Goal: Task Accomplishment & Management: Use online tool/utility

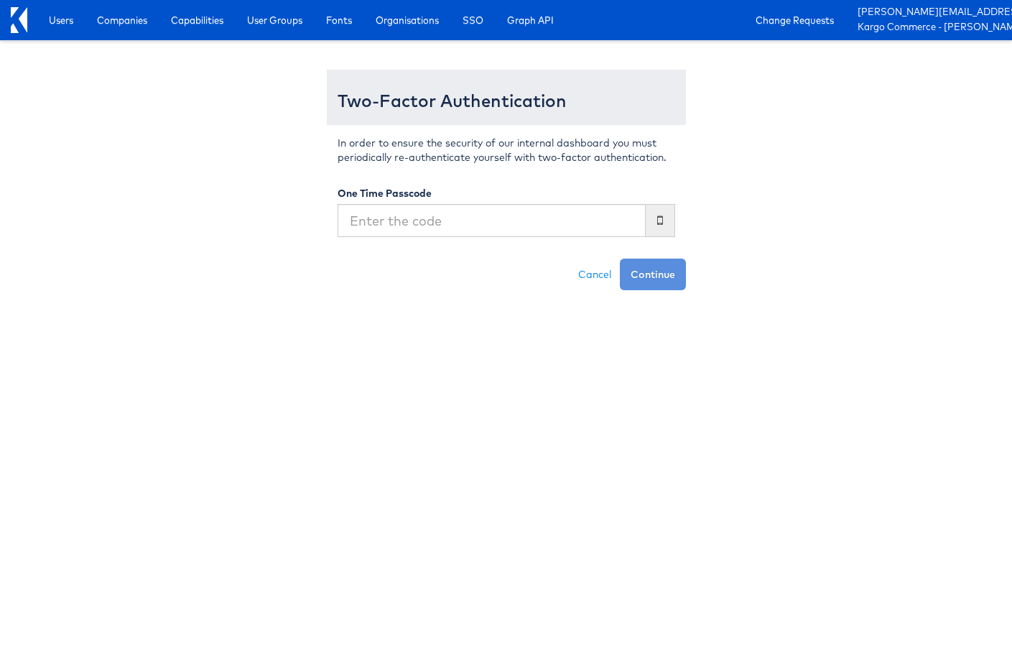
type input "4"
type input "548881"
click at [620, 259] on button "Continue" at bounding box center [653, 275] width 66 height 32
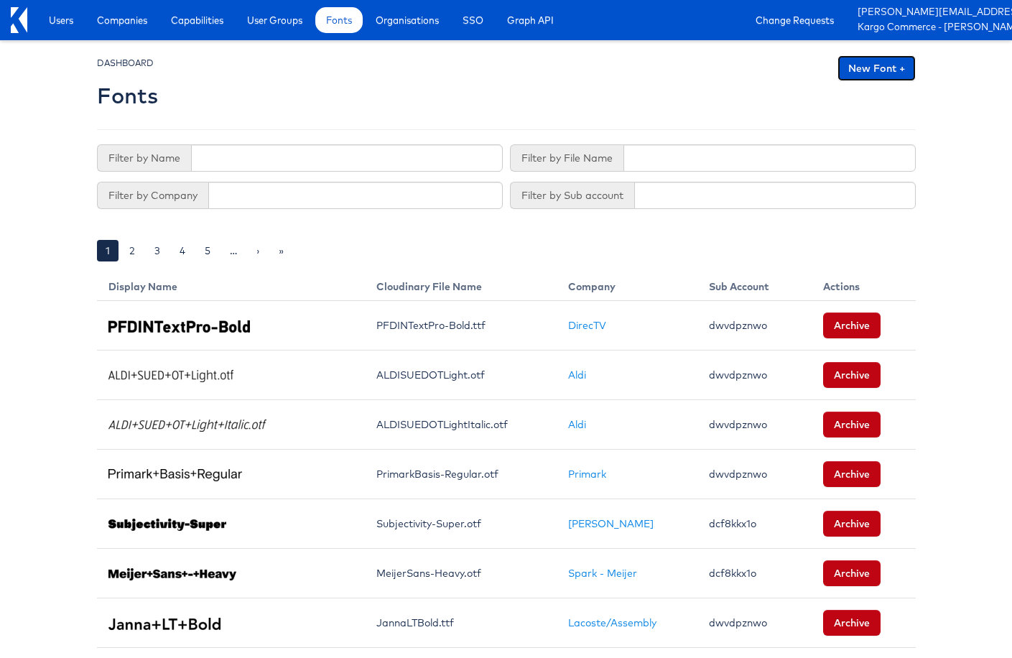
click at [875, 72] on link "New Font +" at bounding box center [876, 68] width 78 height 26
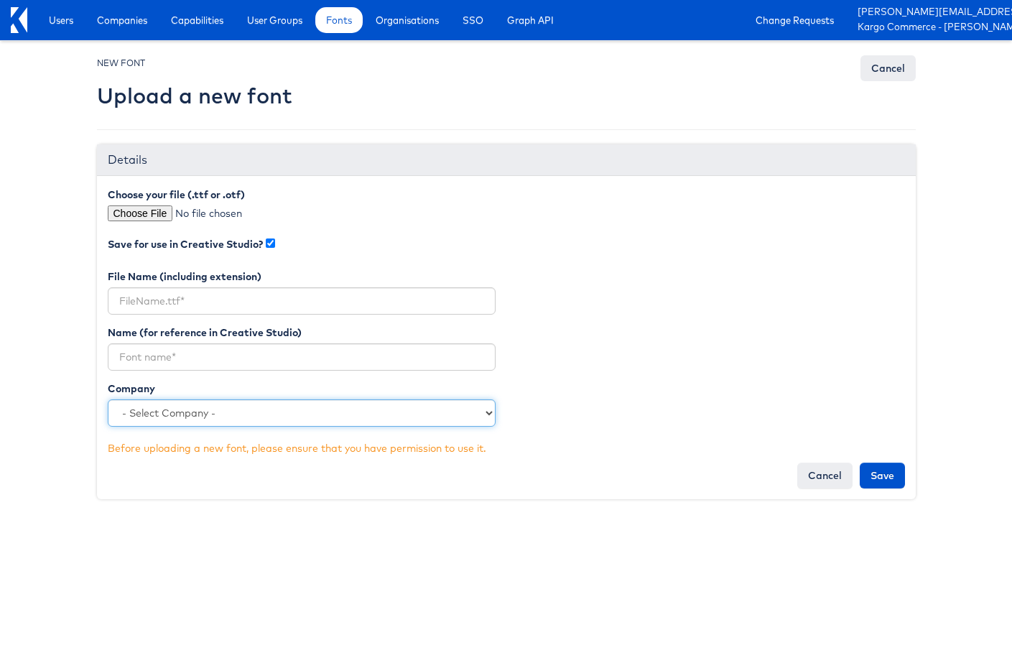
click at [198, 404] on select "- Select Company - Kargo Commerce - Rieley Moeller Lowe's Merkle - Albertsons L…" at bounding box center [302, 412] width 388 height 27
select select "4680"
click at [264, 316] on div "File Name (including extension)" at bounding box center [301, 297] width 409 height 56
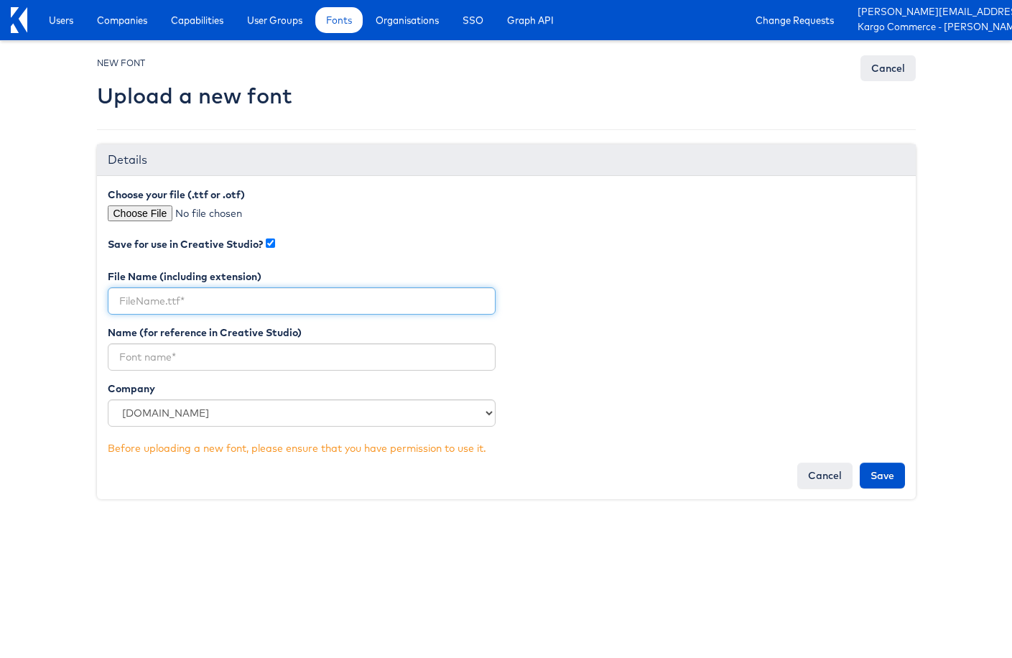
click at [269, 302] on input "text" at bounding box center [302, 300] width 388 height 27
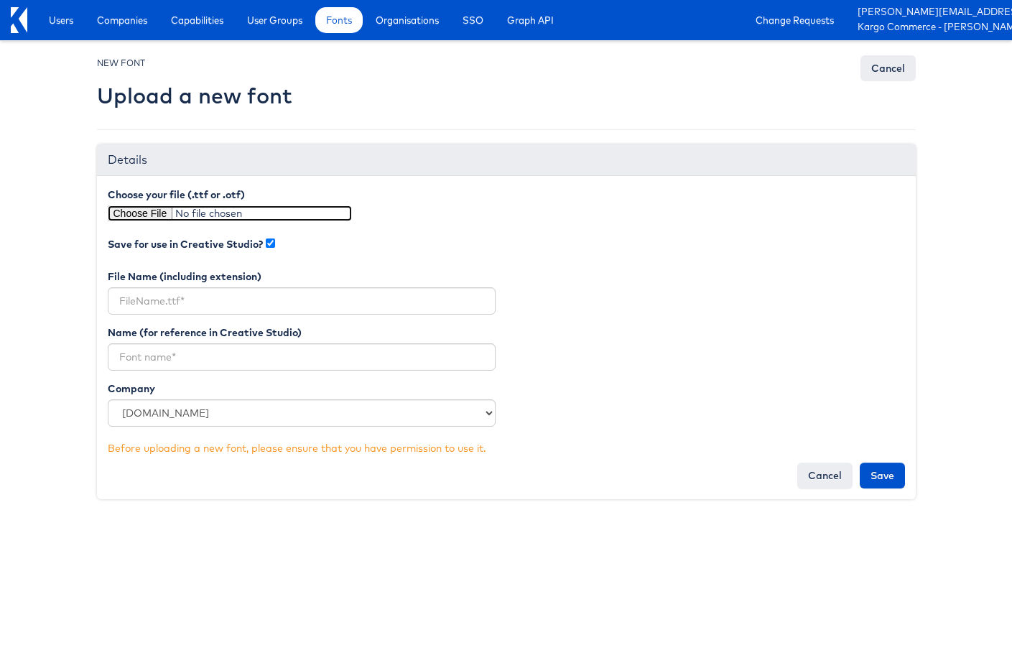
click at [137, 218] on input "file" at bounding box center [230, 213] width 244 height 16
type input "C:\fakepath\Sharp Sans Semibold.otf"
type input "Sharp Sans Semibold.otf"
click at [271, 343] on section "Name (for reference in Creative Studio)" at bounding box center [302, 347] width 388 height 45
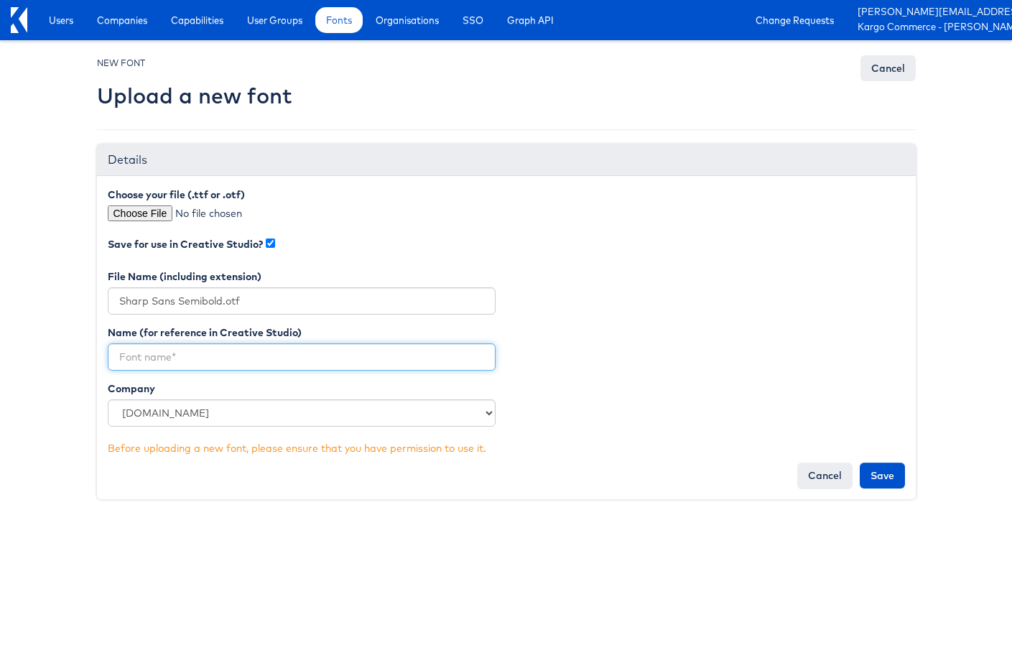
click at [266, 351] on input "text" at bounding box center [302, 356] width 388 height 27
type input "A"
type input "Sharp Sans Semibold"
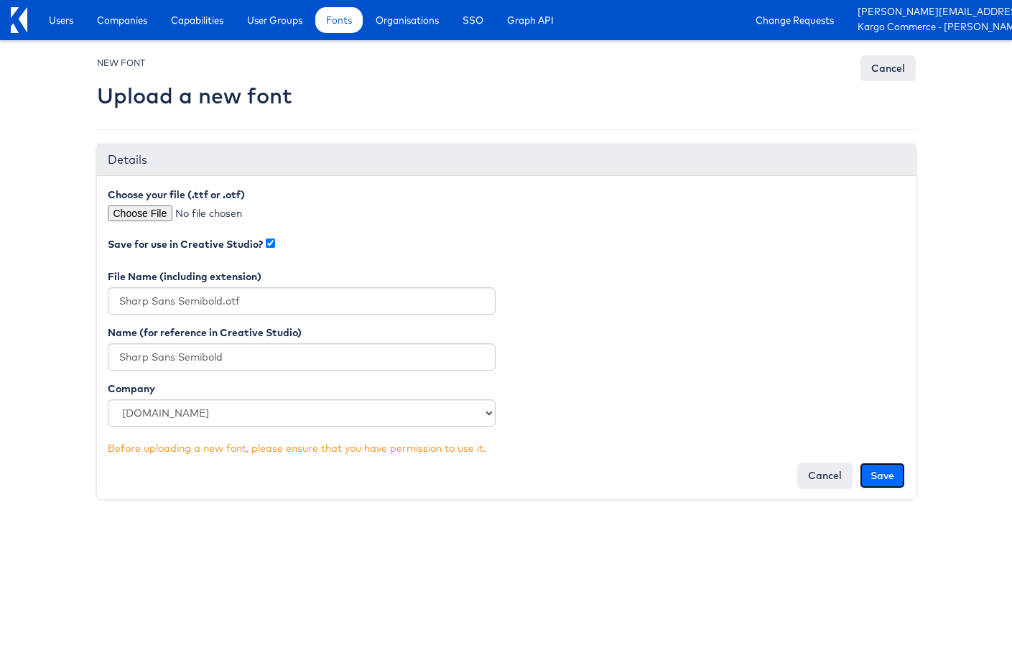
click at [893, 468] on input "Save" at bounding box center [882, 476] width 45 height 26
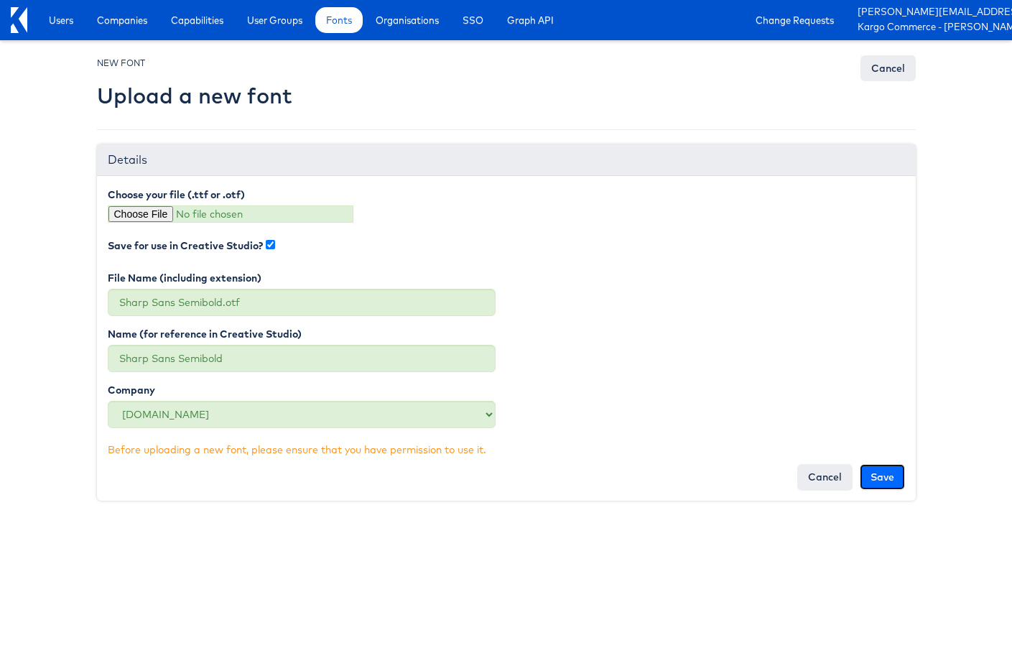
type input "Saving..."
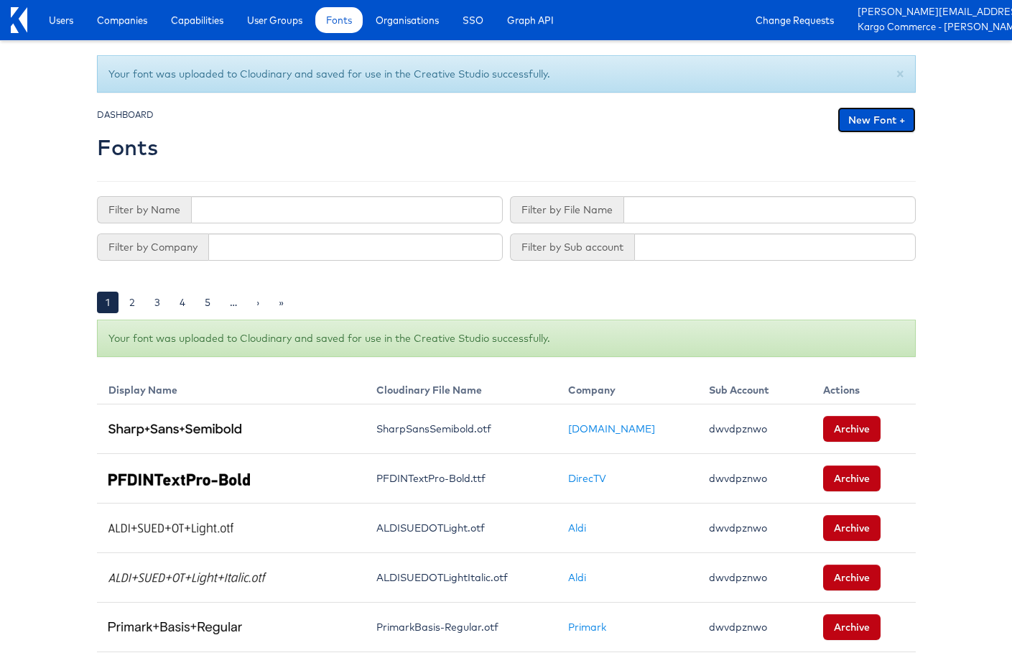
click at [906, 118] on link "New Font +" at bounding box center [876, 120] width 78 height 26
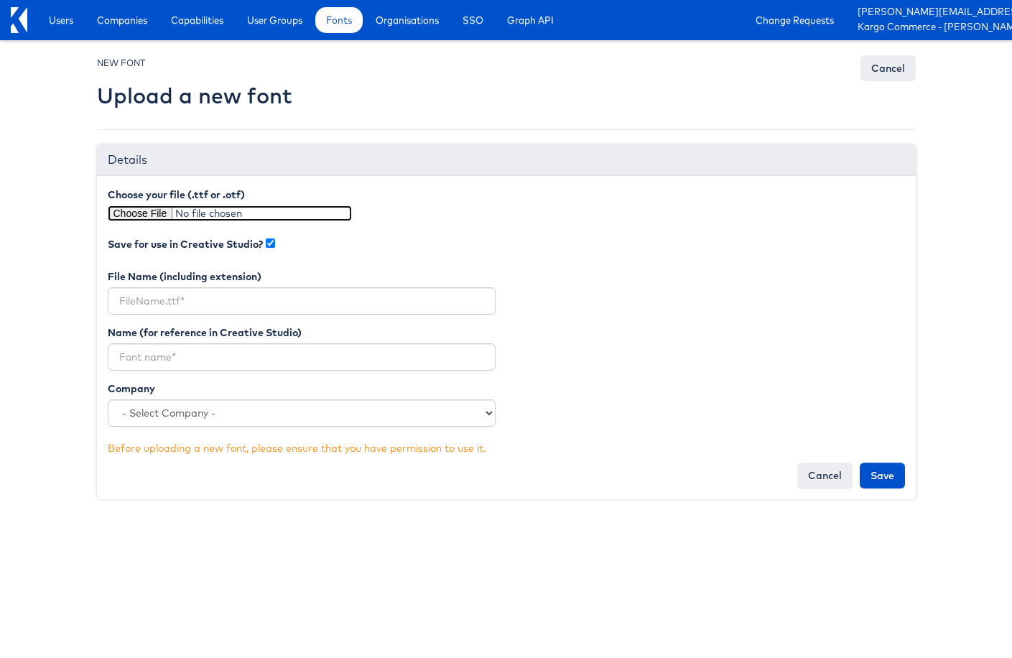
click at [139, 214] on input "file" at bounding box center [230, 213] width 244 height 16
type input "C:\fakepath\Sharp Sans.otf"
type input "Sharp Sans.otf"
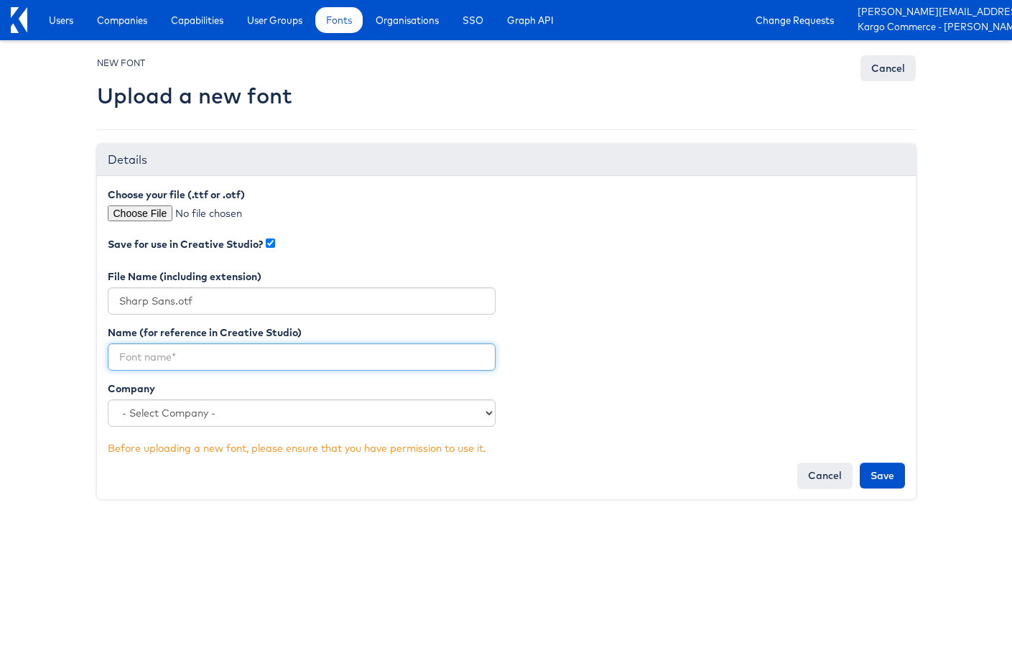
click at [182, 355] on input "text" at bounding box center [302, 356] width 388 height 27
type input "Sharp Sans"
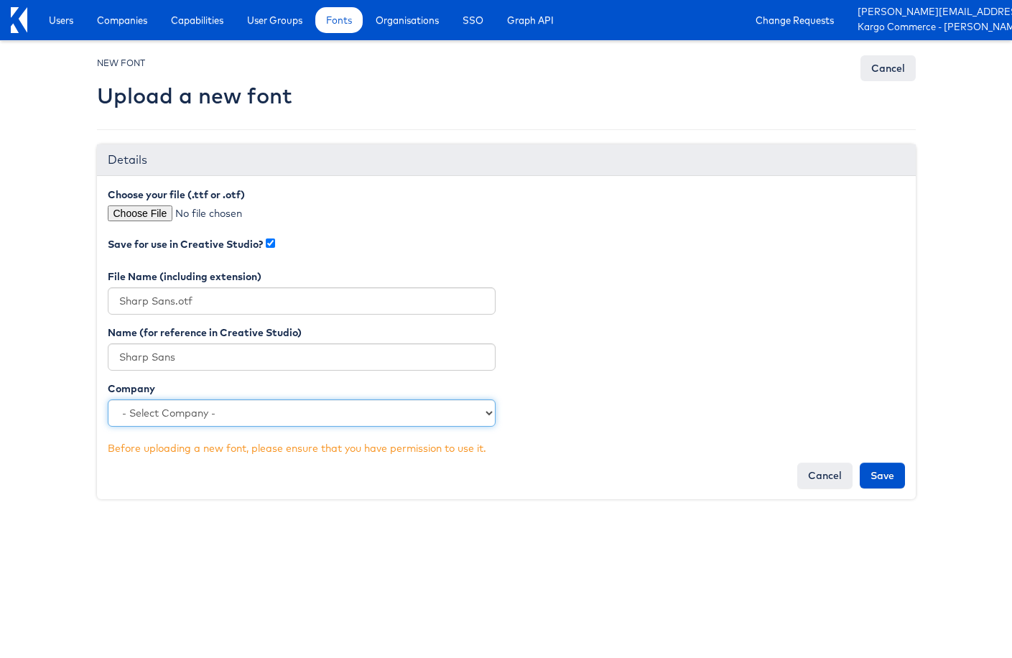
click at [221, 425] on select "- Select Company - Kargo Commerce - Rieley Moeller Lowe's Merkle - Albertsons L…" at bounding box center [302, 412] width 388 height 27
select select "4680"
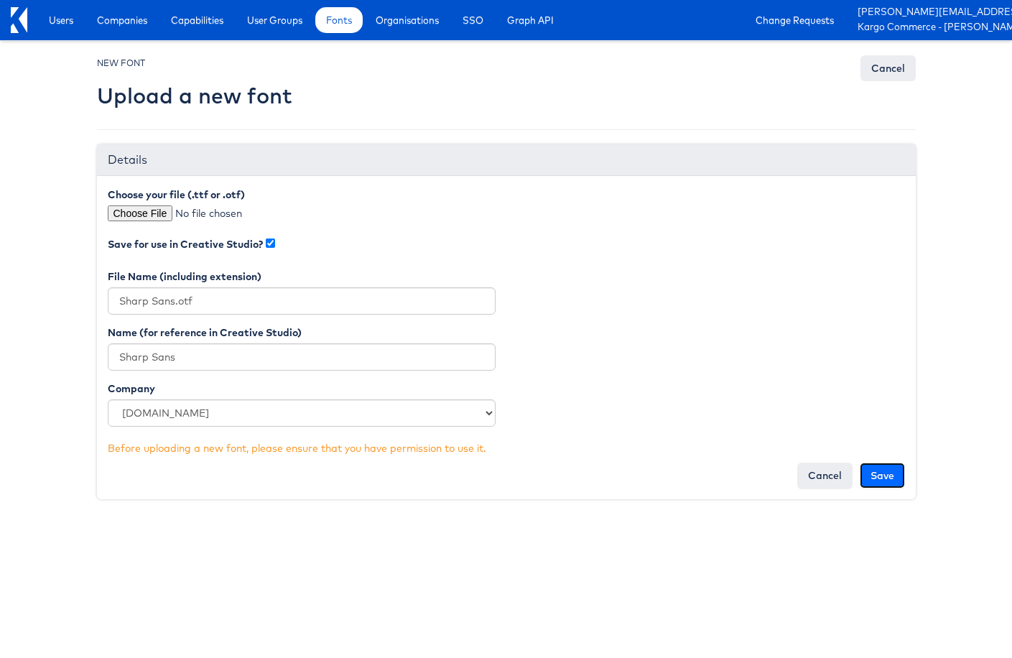
click at [898, 473] on input "Save" at bounding box center [882, 476] width 45 height 26
type input "Saving..."
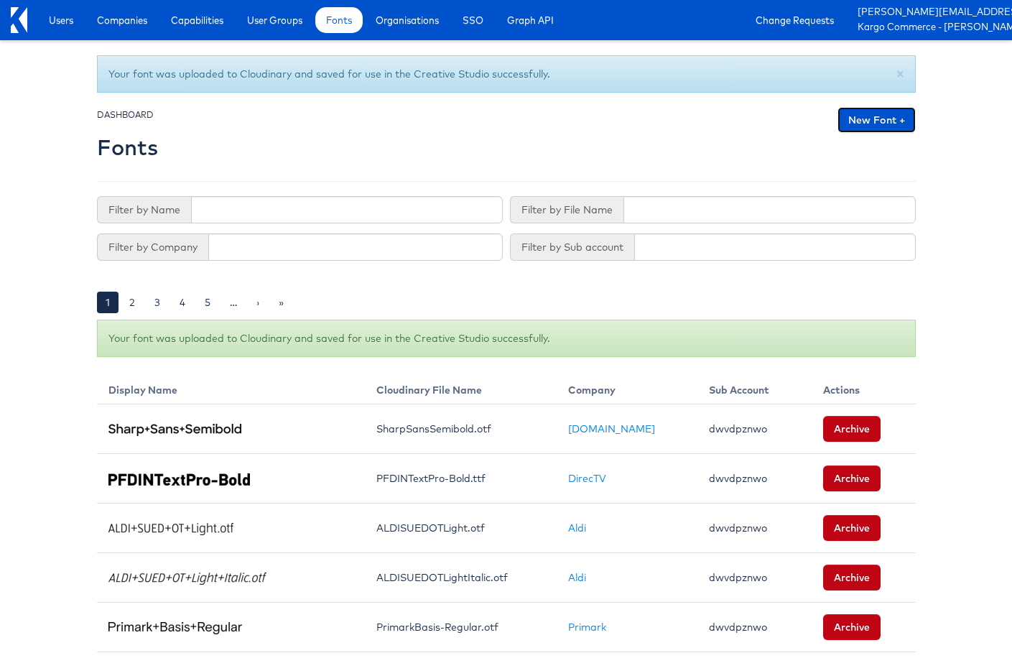
click at [878, 117] on link "New Font +" at bounding box center [876, 120] width 78 height 26
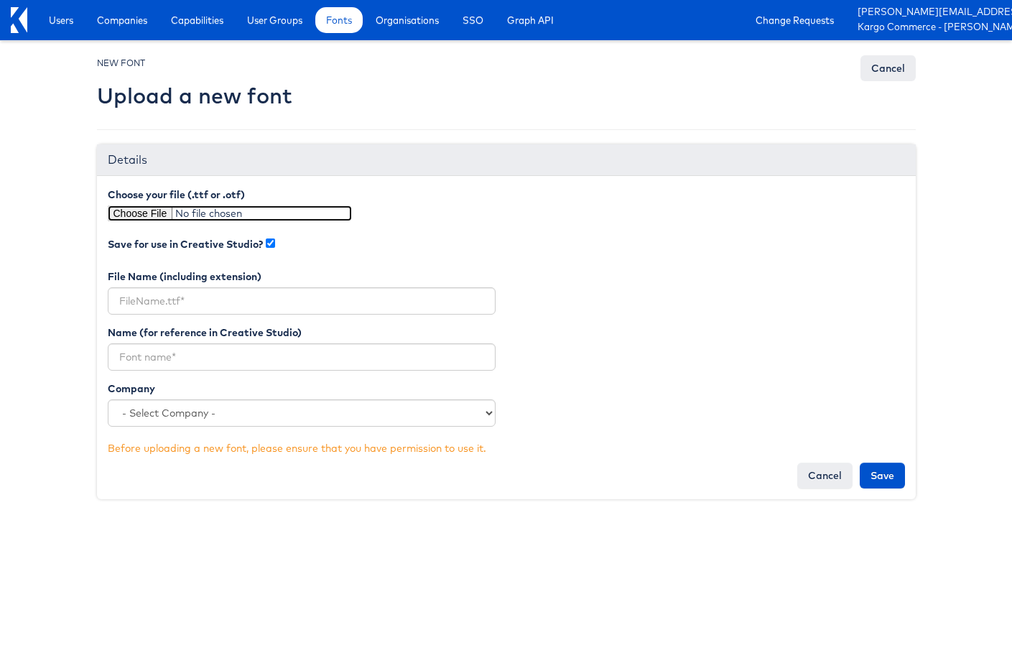
click at [149, 215] on input "file" at bounding box center [230, 213] width 244 height 16
type input "C:\fakepath\SharpSansBold.otf"
type input "SharpSansBold.otf"
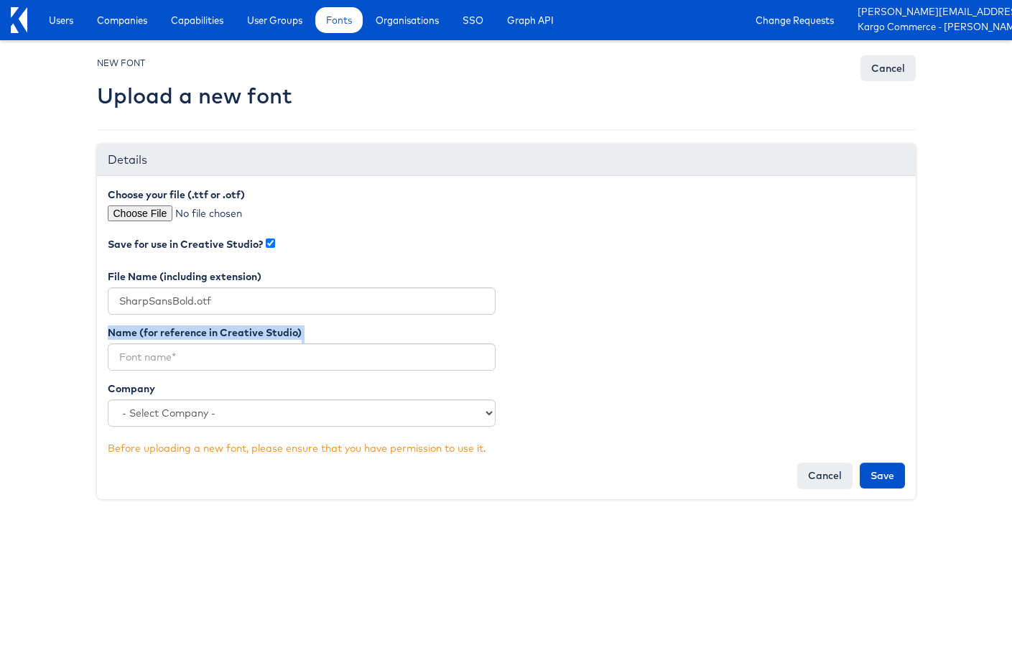
click at [265, 343] on section "Name (for reference in Creative Studio)" at bounding box center [302, 347] width 388 height 45
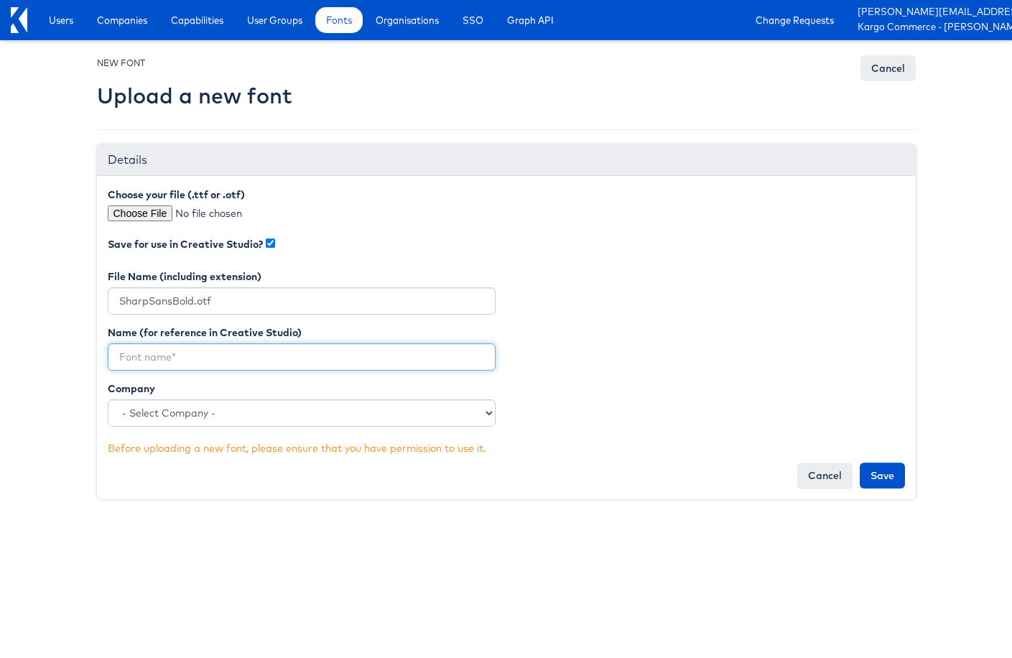
click at [265, 358] on input "text" at bounding box center [302, 356] width 388 height 27
type input "Sharp Sans Bold"
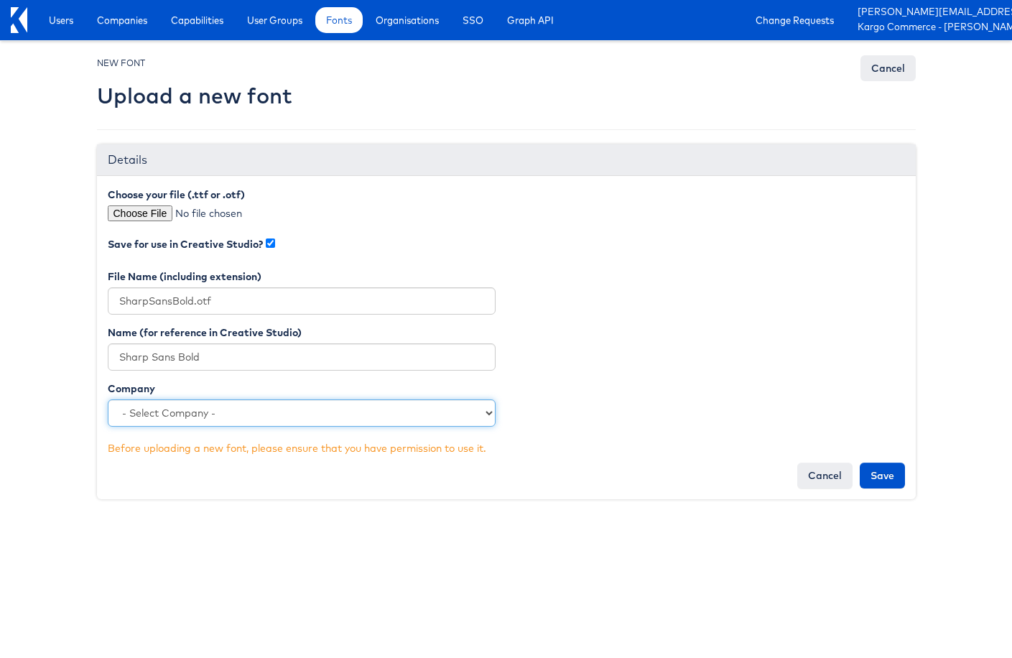
click at [288, 417] on select "- Select Company - Kargo Commerce - Rieley Moeller Lowe's Merkle - Albertsons L…" at bounding box center [302, 412] width 388 height 27
select select "4680"
click at [878, 488] on div "Choose your file (.ttf or .otf) Save for use in Creative Studio? File Name (inc…" at bounding box center [506, 337] width 819 height 323
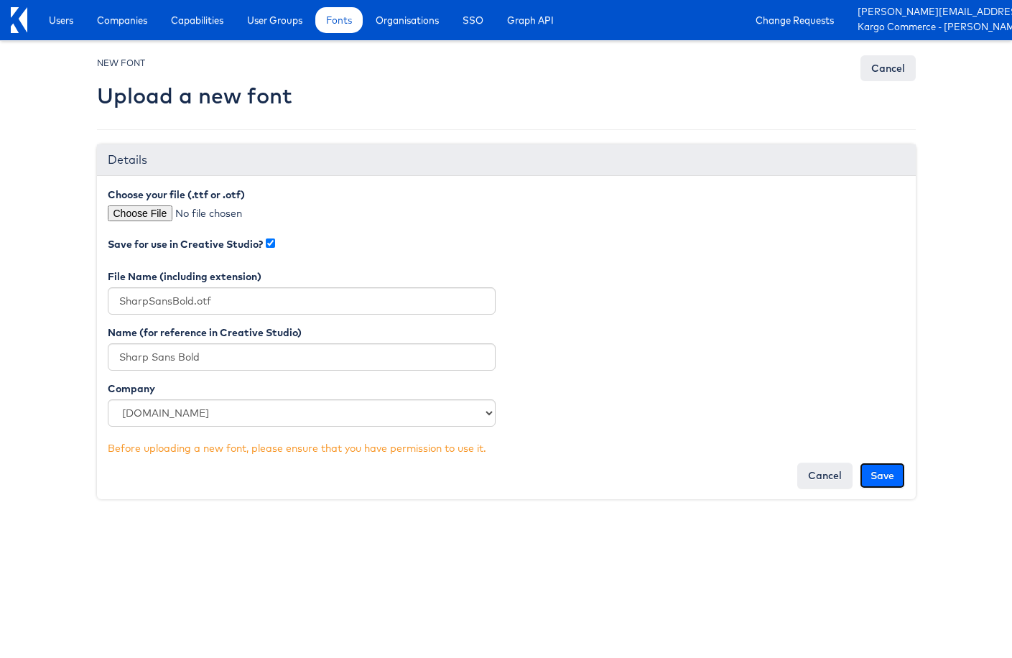
click at [887, 475] on input "Save" at bounding box center [882, 476] width 45 height 26
type input "Saving..."
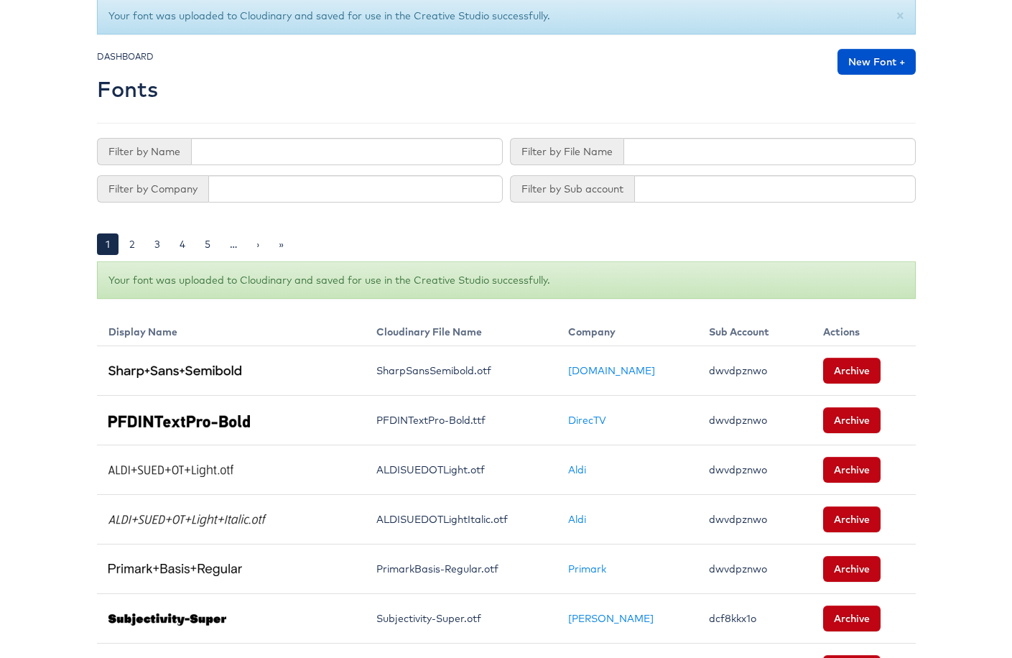
scroll to position [59, 0]
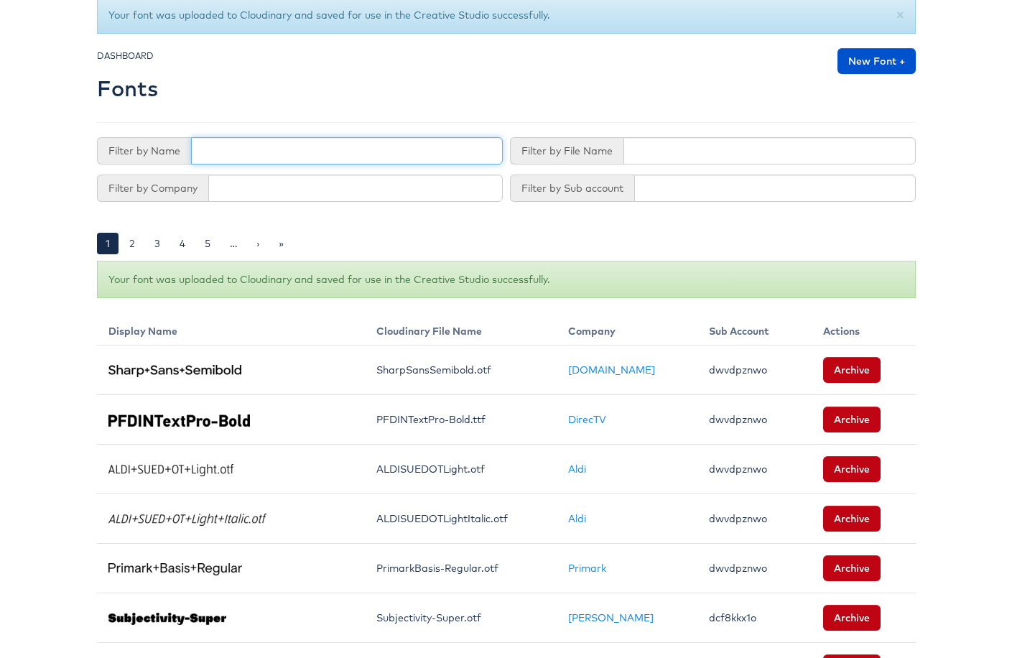
click at [247, 144] on input "text" at bounding box center [347, 150] width 312 height 27
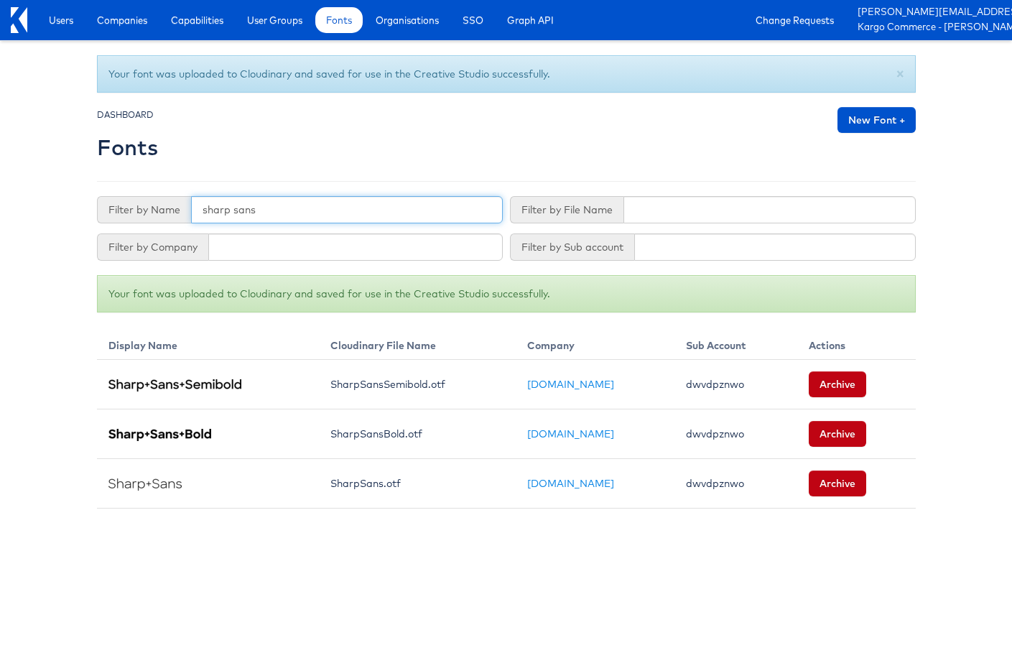
type input "sharp sans"
